Goal: Transaction & Acquisition: Purchase product/service

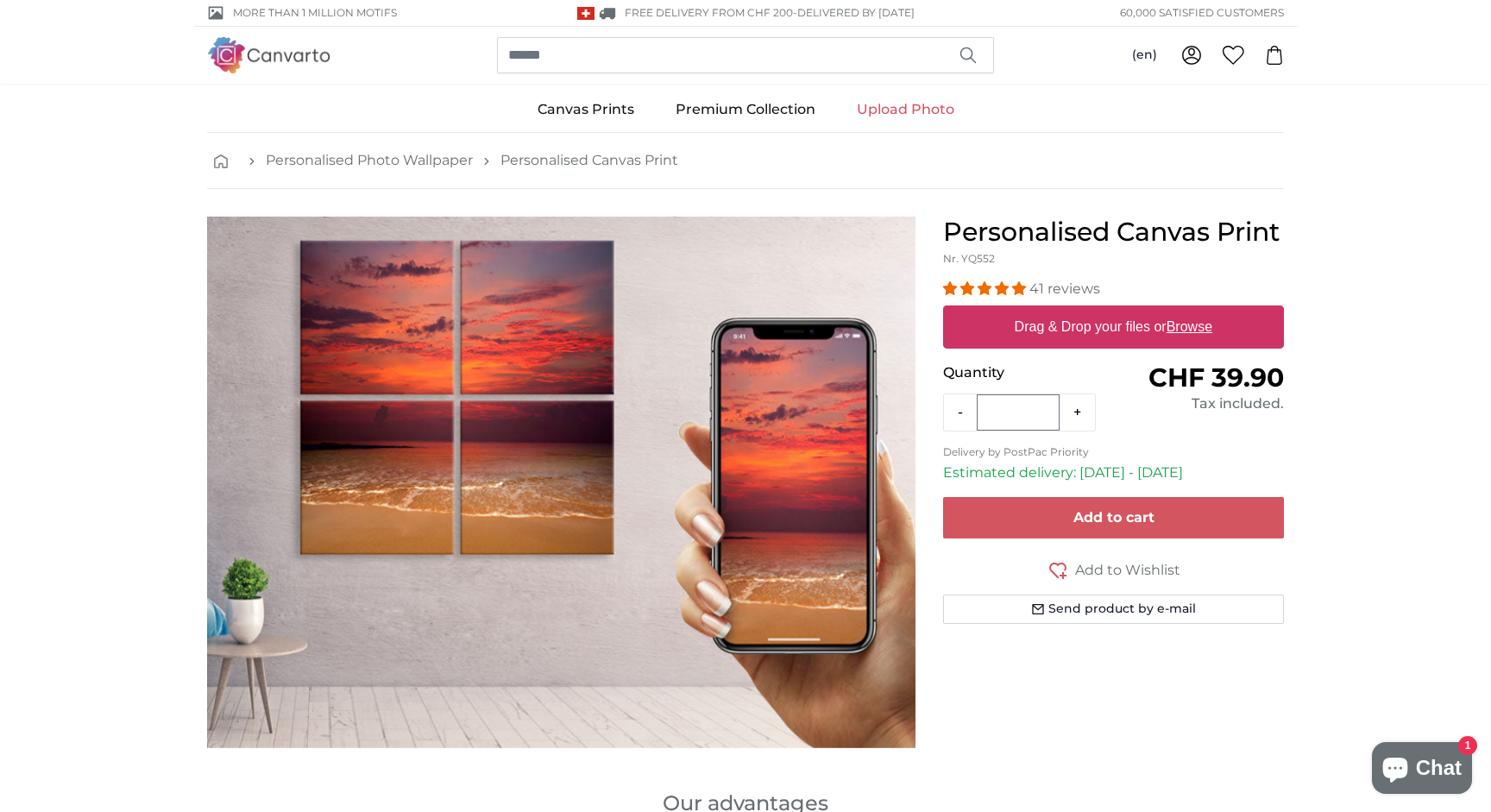
click at [1181, 325] on u "Browse" at bounding box center [1190, 327] width 45 height 15
click at [1181, 311] on input "Drag & Drop your files or Browse" at bounding box center [1114, 308] width 341 height 5
type input "**********"
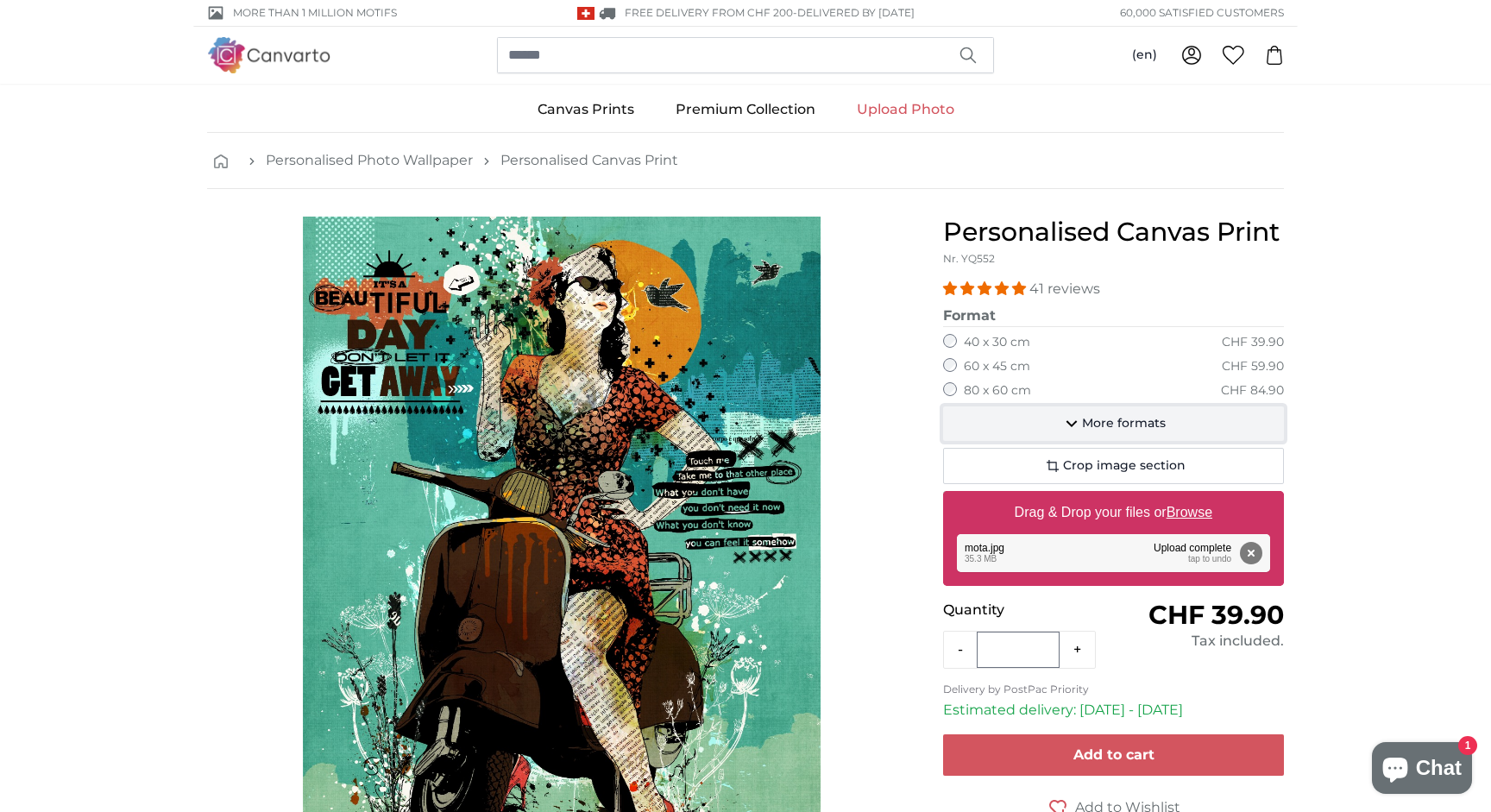
click at [1154, 427] on span "More formats" at bounding box center [1124, 423] width 84 height 17
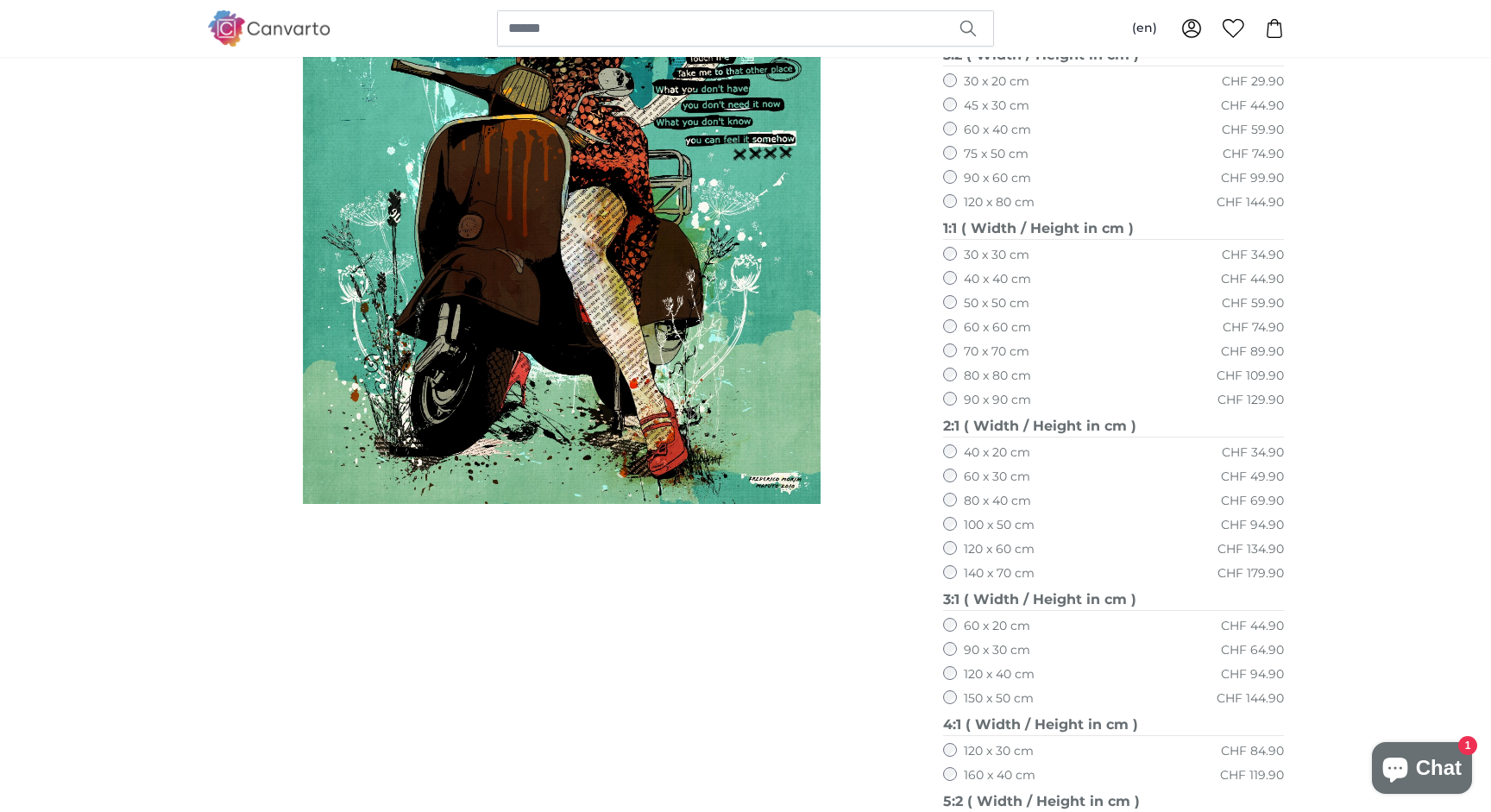
scroll to position [401, 0]
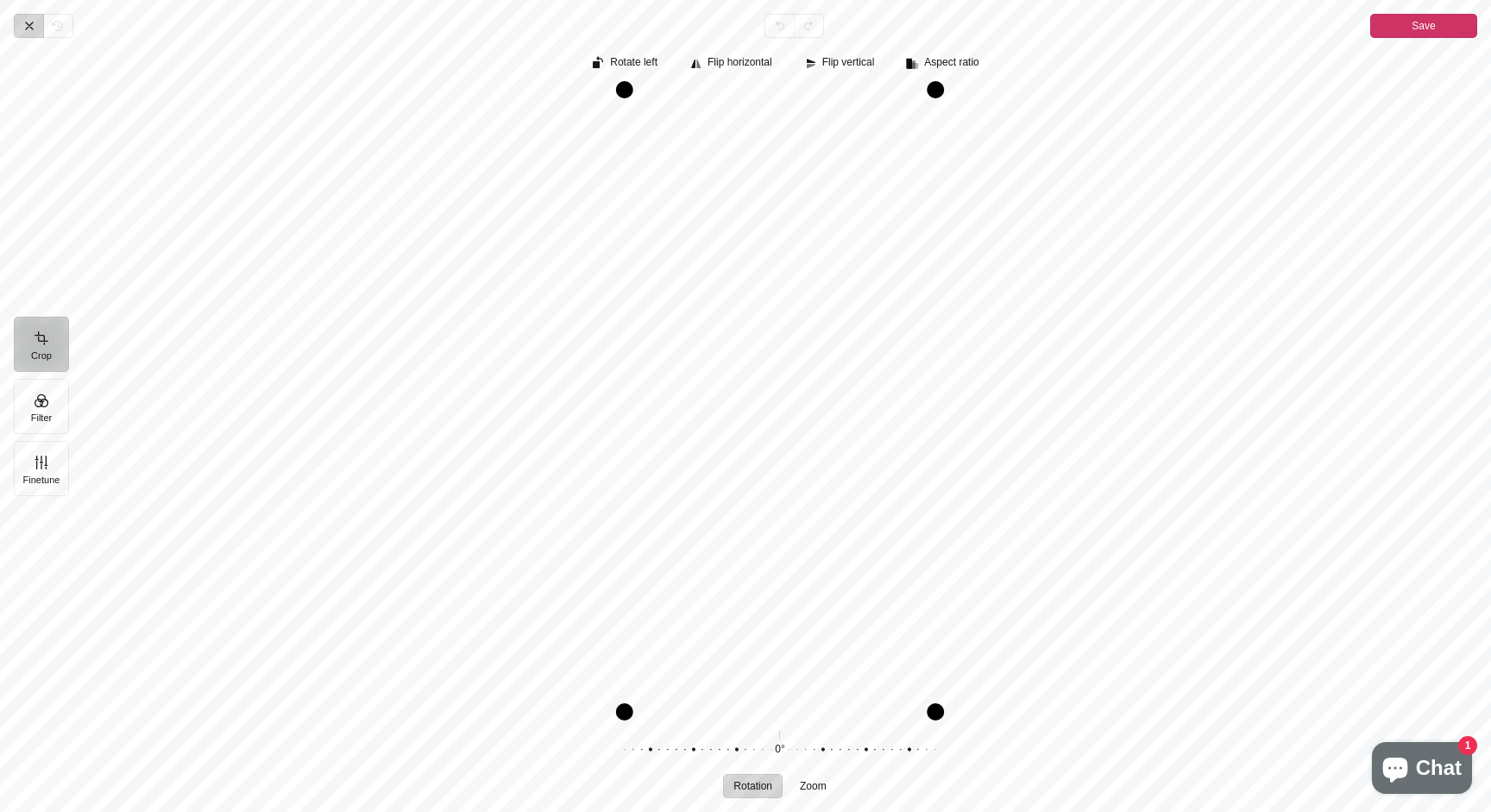
click at [29, 27] on icon "Pintura" at bounding box center [30, 26] width 14 height 14
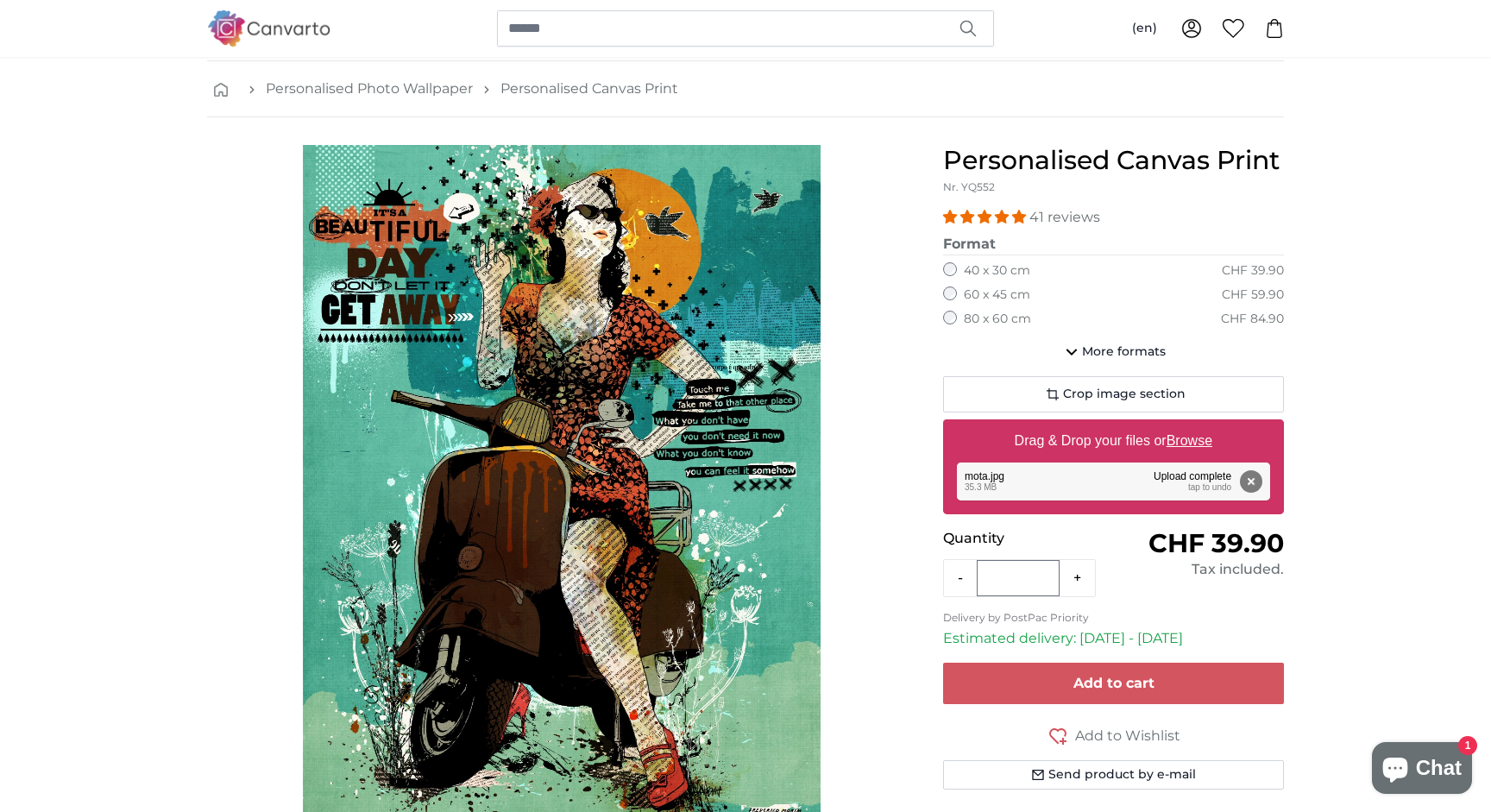
scroll to position [50, 0]
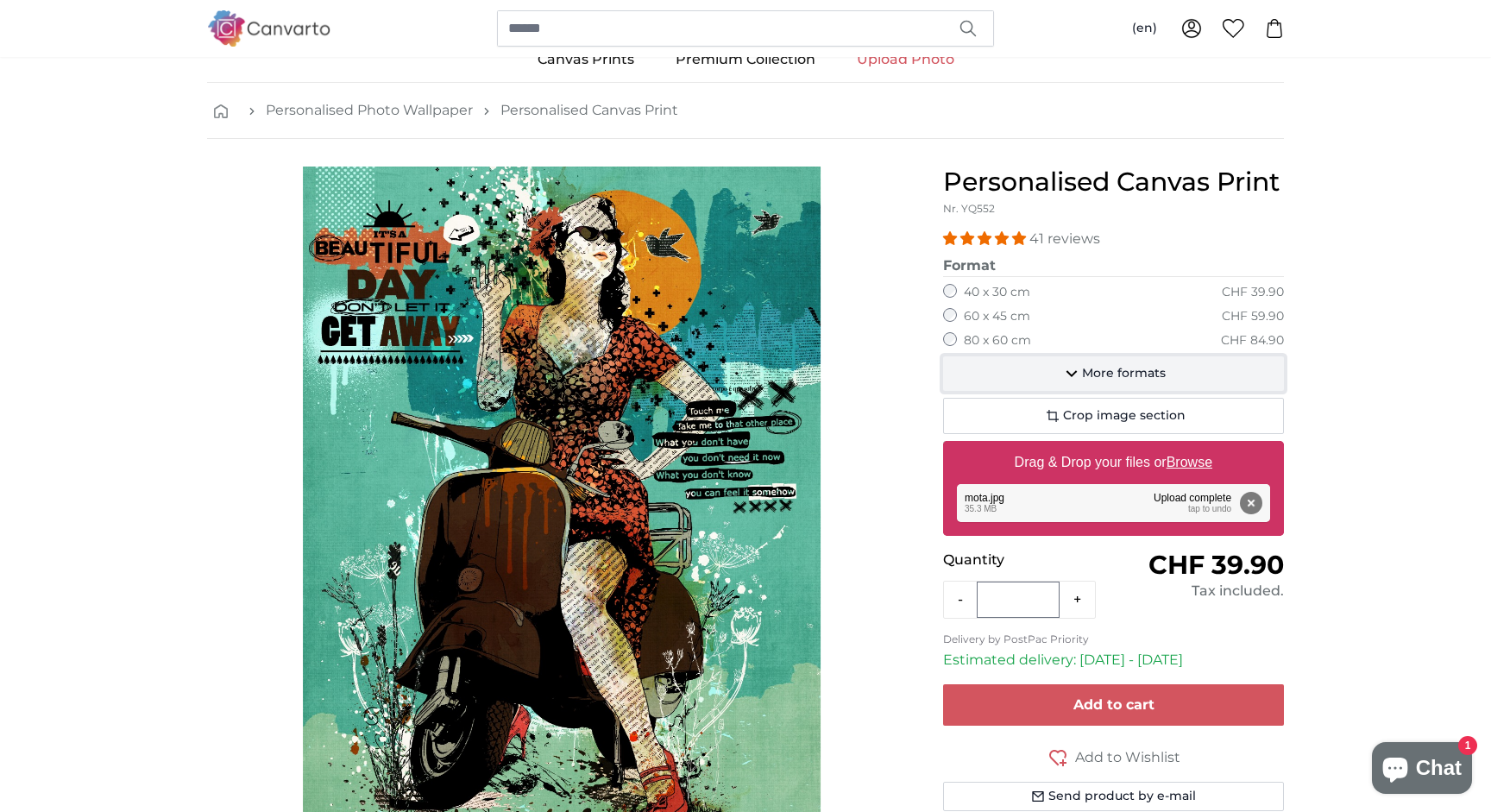
click at [1109, 368] on span "More formats" at bounding box center [1124, 374] width 84 height 17
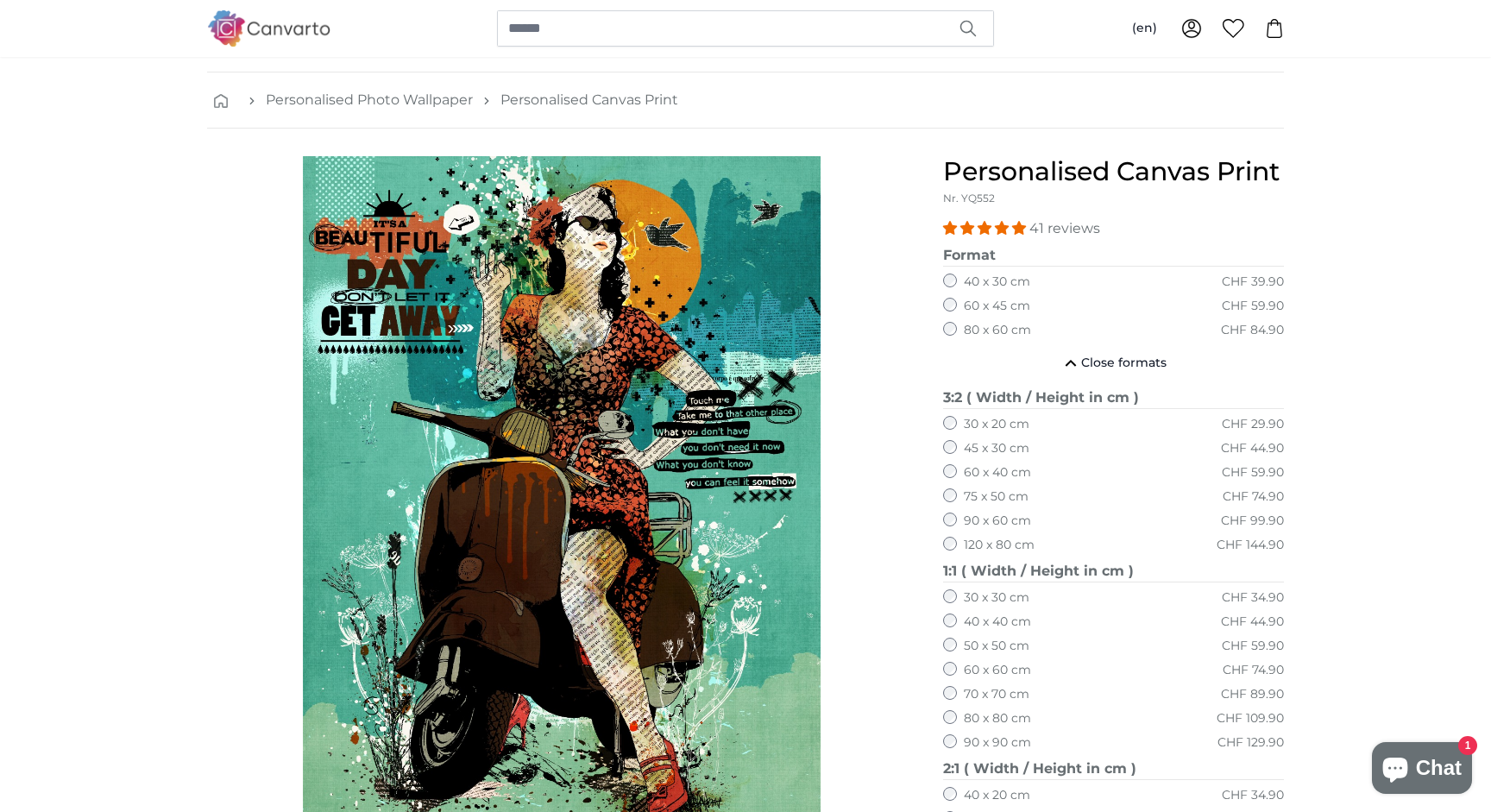
scroll to position [0, 0]
